Goal: Task Accomplishment & Management: Complete application form

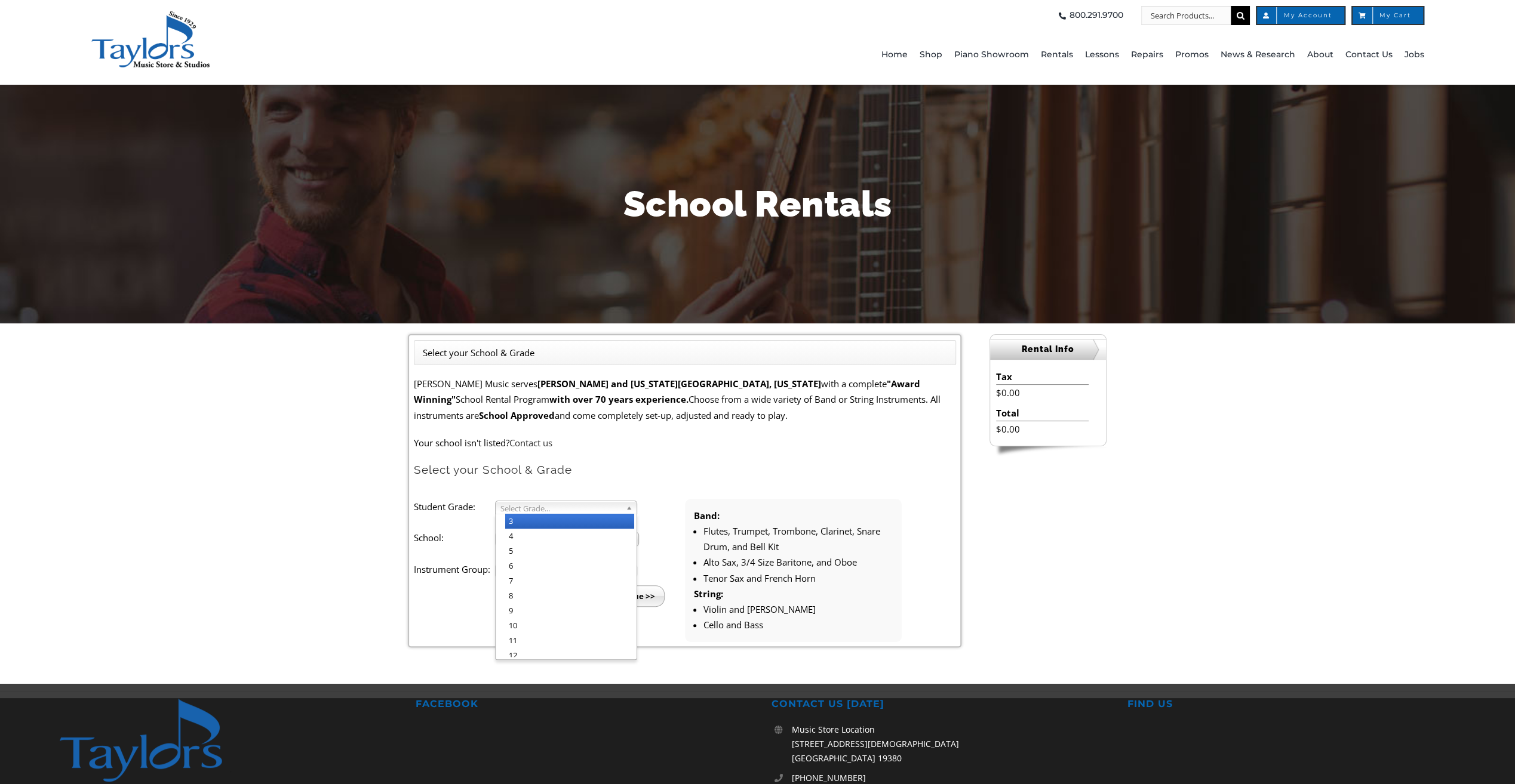
click at [525, 518] on li "3" at bounding box center [570, 521] width 129 height 15
click at [525, 534] on span "Select School..." at bounding box center [562, 540] width 123 height 14
type input "uw"
click at [557, 589] on li "Uw chlan Hills Elementary" at bounding box center [570, 592] width 131 height 24
click at [554, 569] on span "Select Instrument Group..." at bounding box center [561, 572] width 121 height 14
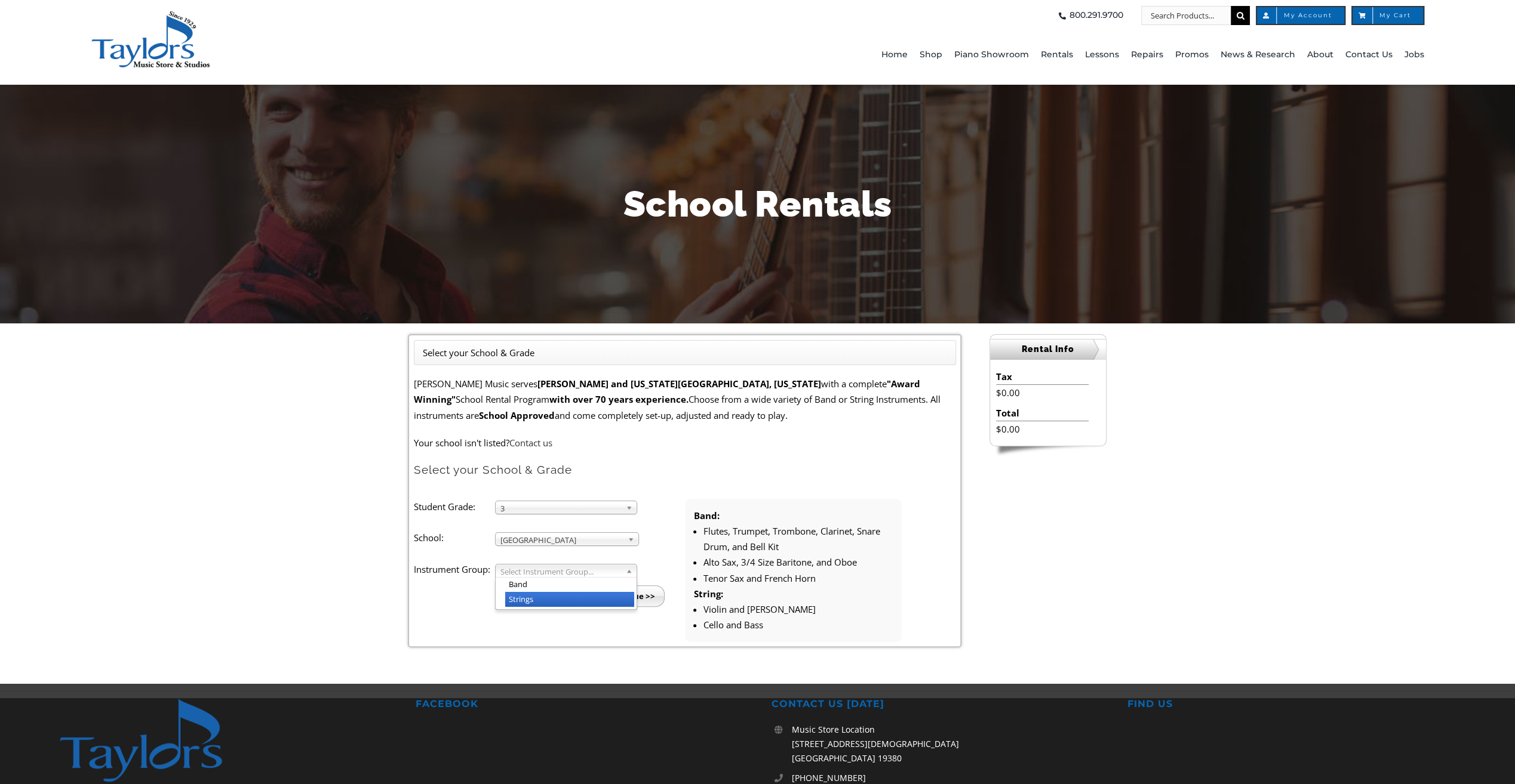
click at [537, 601] on li "Strings" at bounding box center [570, 600] width 129 height 15
click at [618, 592] on input "Continue >>" at bounding box center [630, 596] width 69 height 22
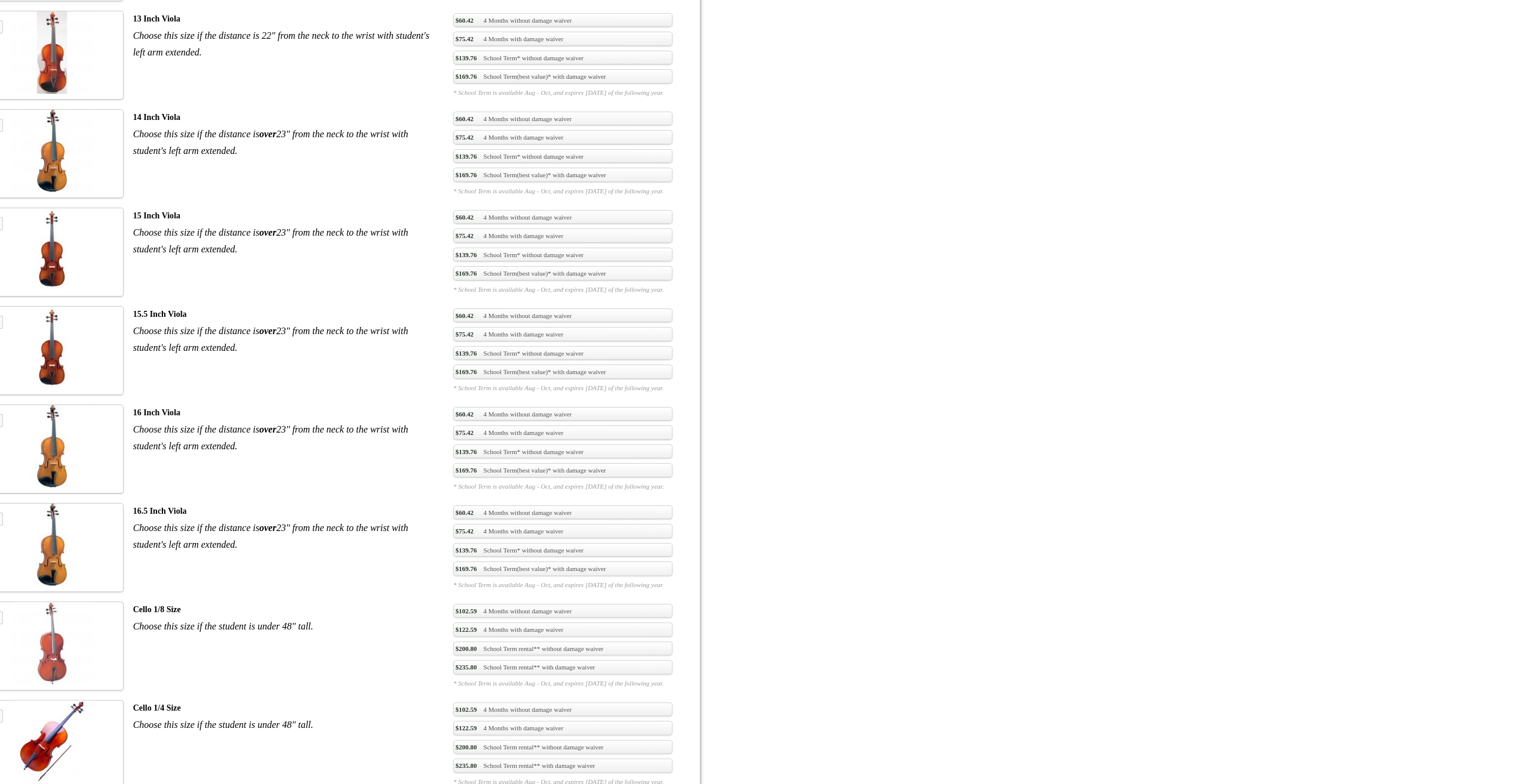
scroll to position [1671, 0]
